Goal: Find specific page/section: Find specific page/section

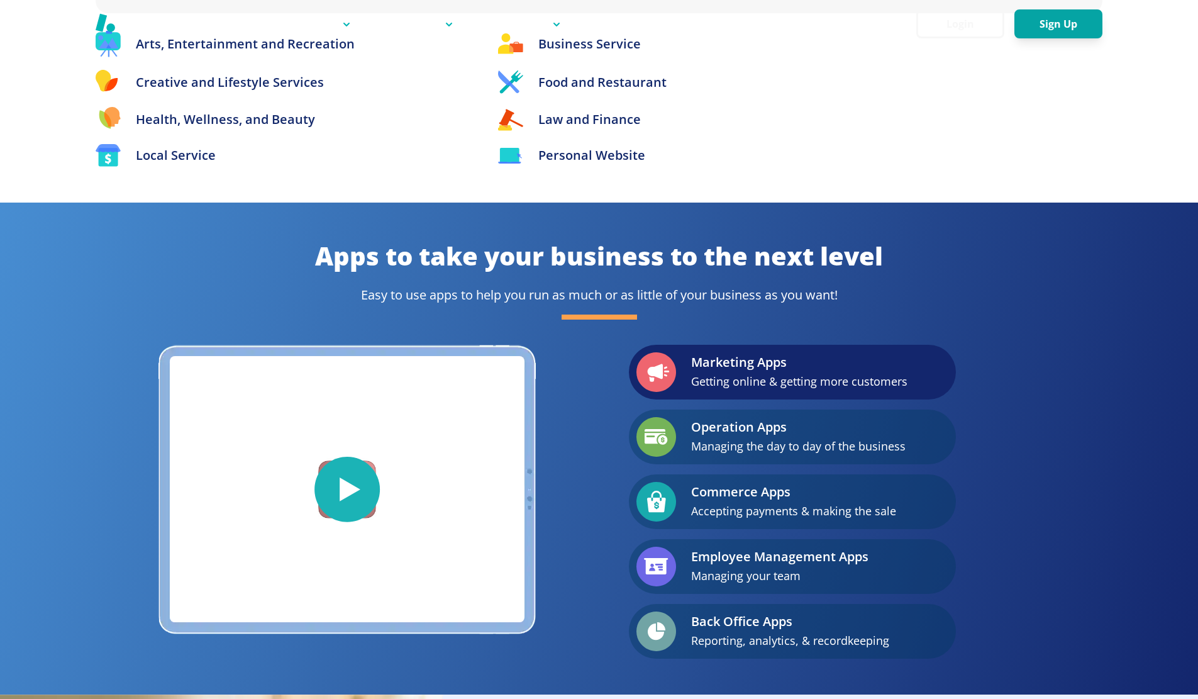
scroll to position [1508, 0]
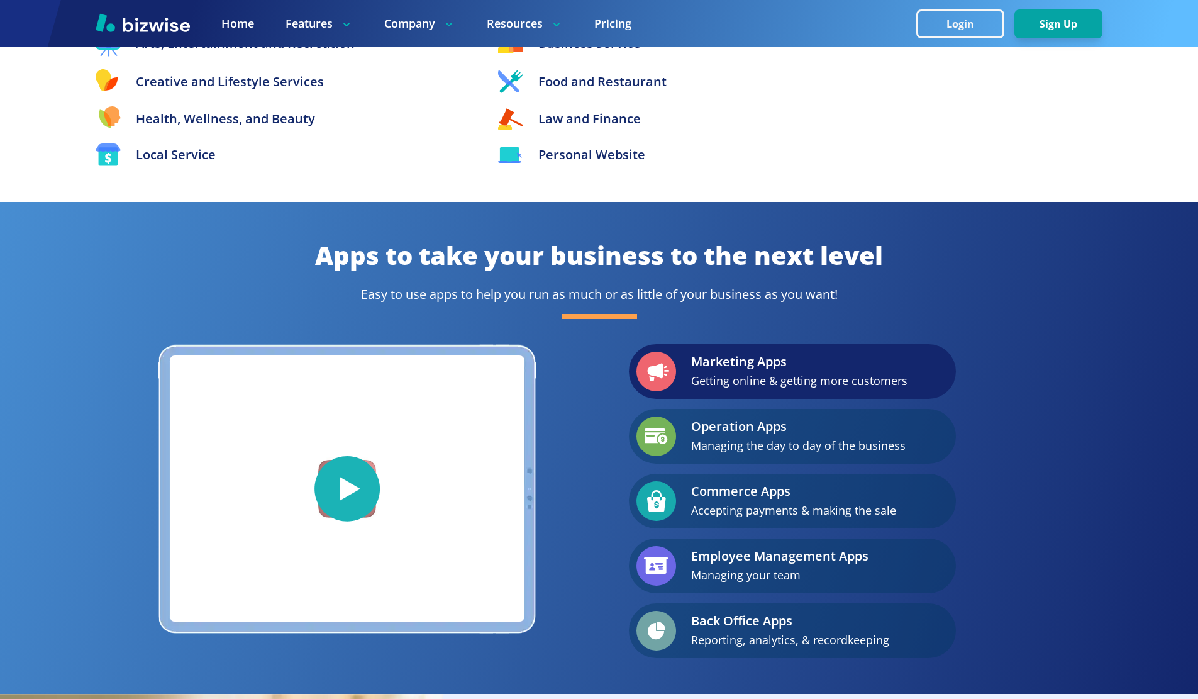
click at [328, 39] on div at bounding box center [599, 23] width 1198 height 47
click at [363, 31] on div "Home Features Company Resources Pricing" at bounding box center [411, 24] width 442 height 16
click at [333, 27] on p "Features" at bounding box center [319, 24] width 67 height 16
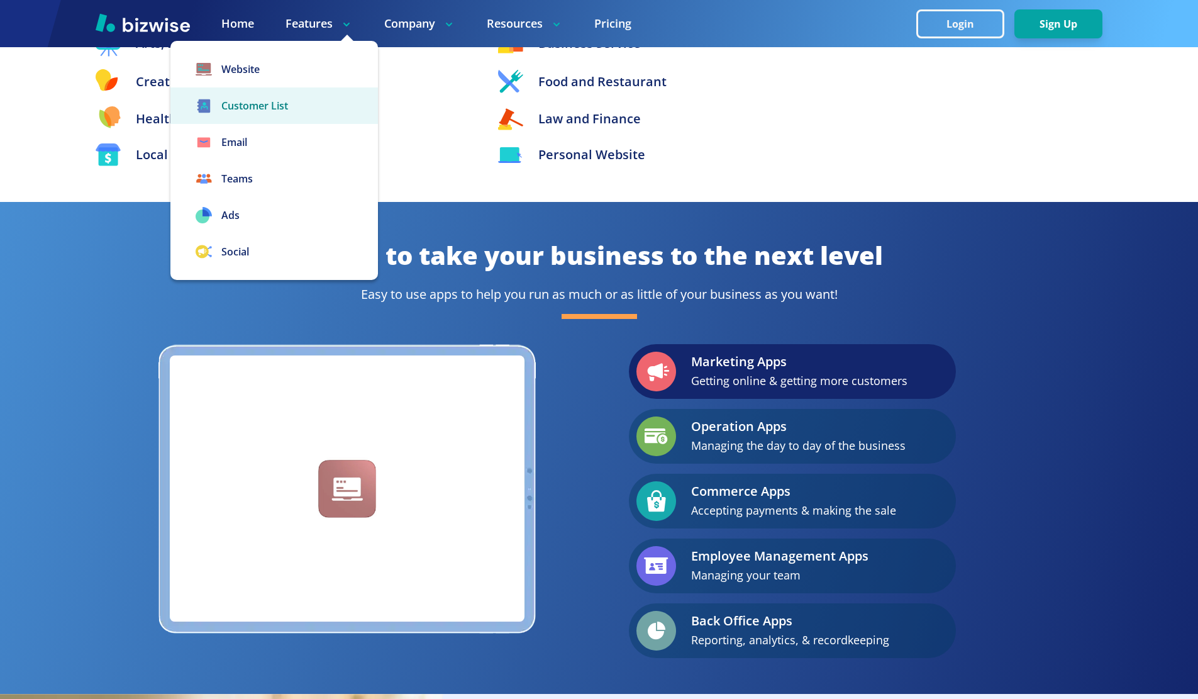
click at [272, 109] on link "Customer List" at bounding box center [274, 105] width 208 height 36
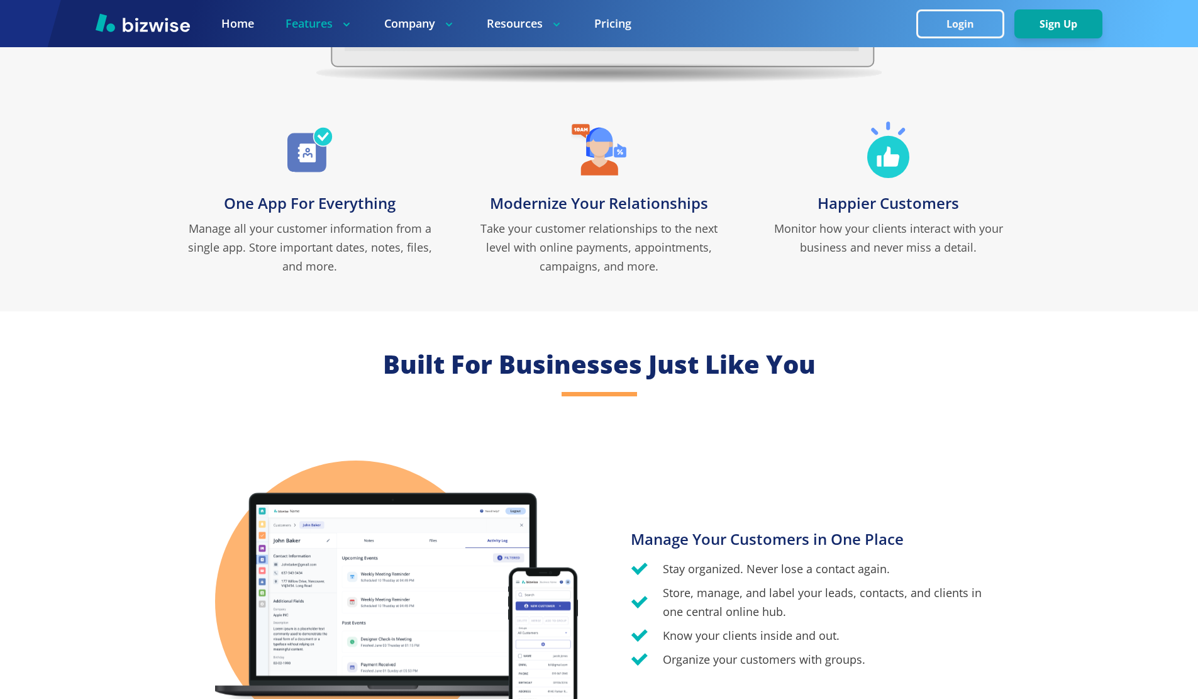
scroll to position [597, 0]
